Goal: Information Seeking & Learning: Understand process/instructions

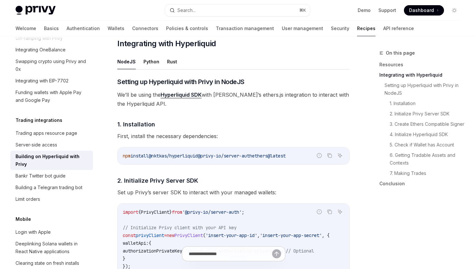
scroll to position [240, 0]
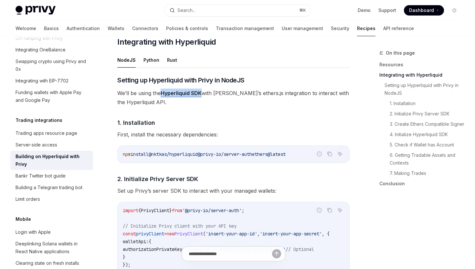
click at [191, 93] on link "Hyperliquid SDK" at bounding box center [181, 93] width 41 height 7
click at [237, 92] on span "We’ll be using the Hyperliquid SDK with Privy’s ethers.js integration to intera…" at bounding box center [233, 98] width 233 height 18
click at [247, 54] on ul "NodeJS Python Rust" at bounding box center [233, 60] width 233 height 16
click at [107, 42] on icon "Navigate to header" at bounding box center [108, 42] width 5 height 4
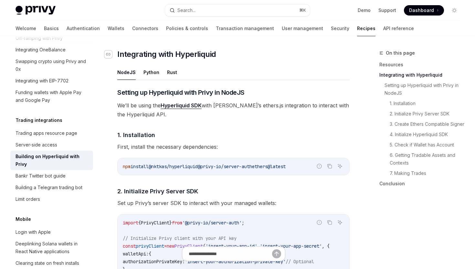
scroll to position [228, 0]
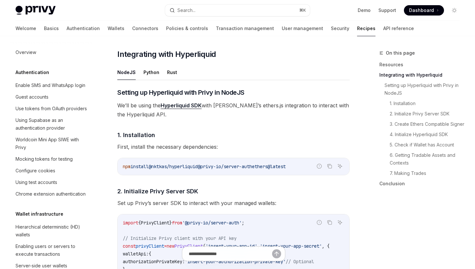
scroll to position [608, 0]
